Goal: Task Accomplishment & Management: Manage account settings

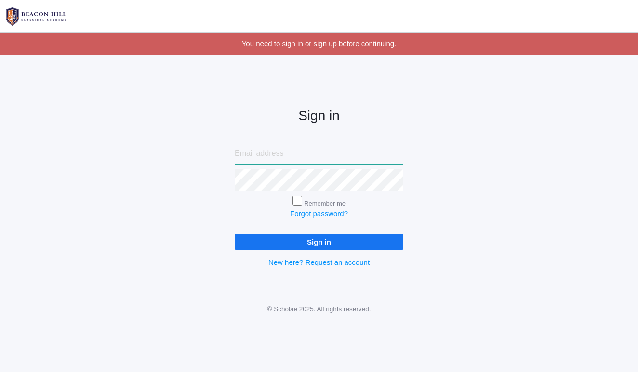
type input "[EMAIL_ADDRESS][DOMAIN_NAME]"
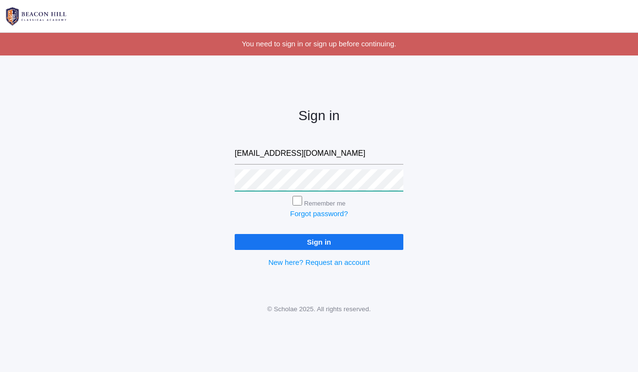
click at [319, 240] on input "Sign in" at bounding box center [319, 242] width 169 height 16
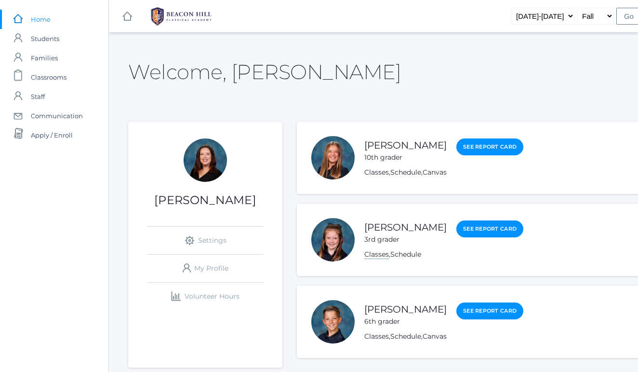
click at [380, 253] on link "Classes" at bounding box center [376, 254] width 25 height 9
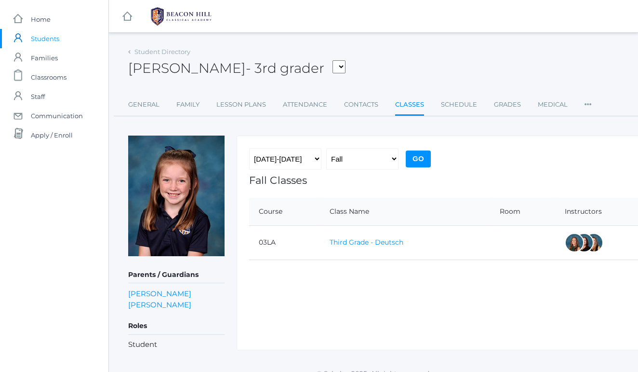
click at [365, 240] on link "Third Grade - Deutsch" at bounding box center [367, 242] width 74 height 9
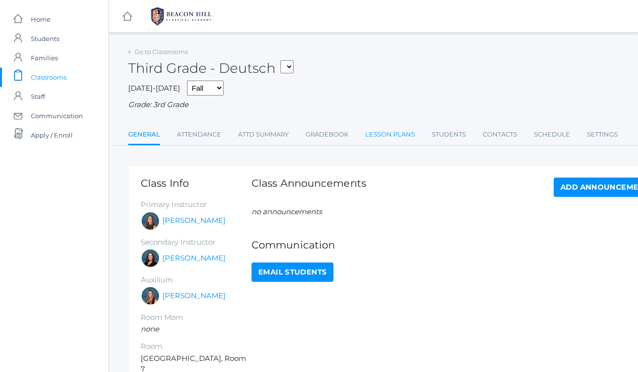
click at [378, 133] on link "Lesson Plans" at bounding box center [390, 134] width 50 height 19
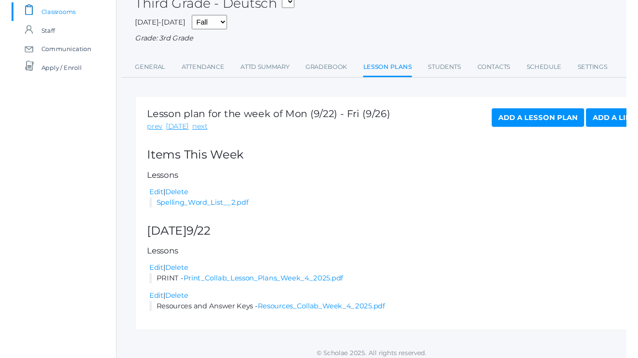
scroll to position [65, 0]
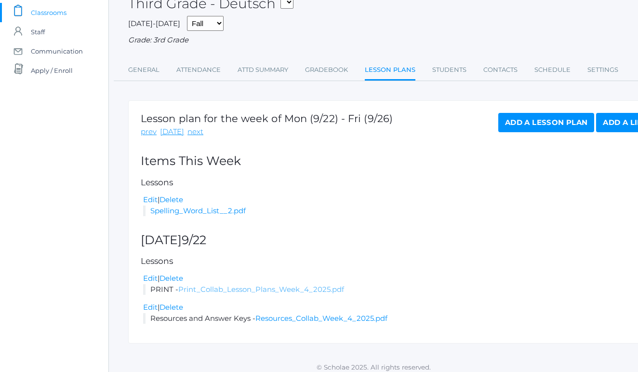
click at [282, 284] on link "Print_Collab_Lesson_Plans_Week_4_2025.pdf" at bounding box center [261, 288] width 166 height 9
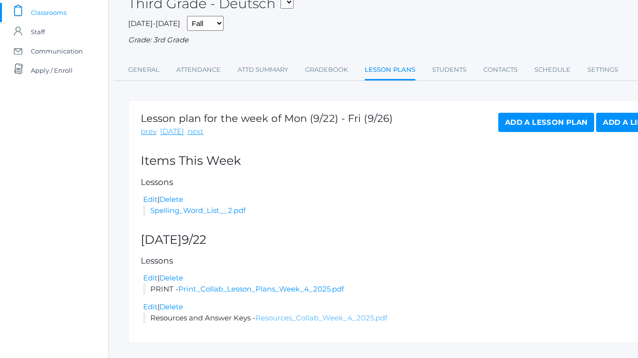
click at [290, 313] on link "Resources_Collab_Week_4_2025.pdf" at bounding box center [321, 317] width 132 height 9
